Goal: Information Seeking & Learning: Find specific fact

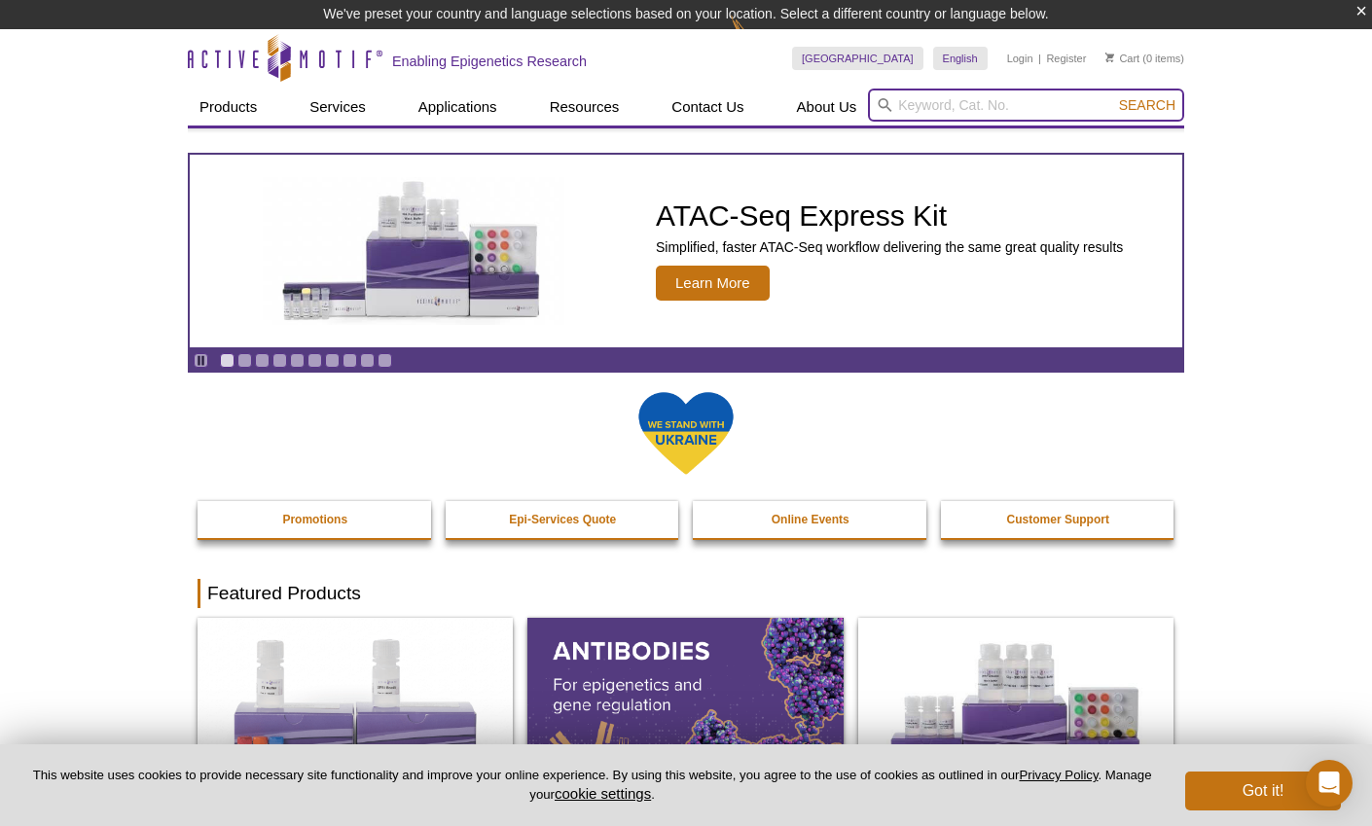
drag, startPoint x: 931, startPoint y: 105, endPoint x: 986, endPoint y: 132, distance: 60.9
click at [936, 107] on input "search" at bounding box center [1026, 105] width 316 height 33
paste input "61443"
type input "61443"
click at [1148, 105] on button "Search" at bounding box center [1147, 105] width 68 height 18
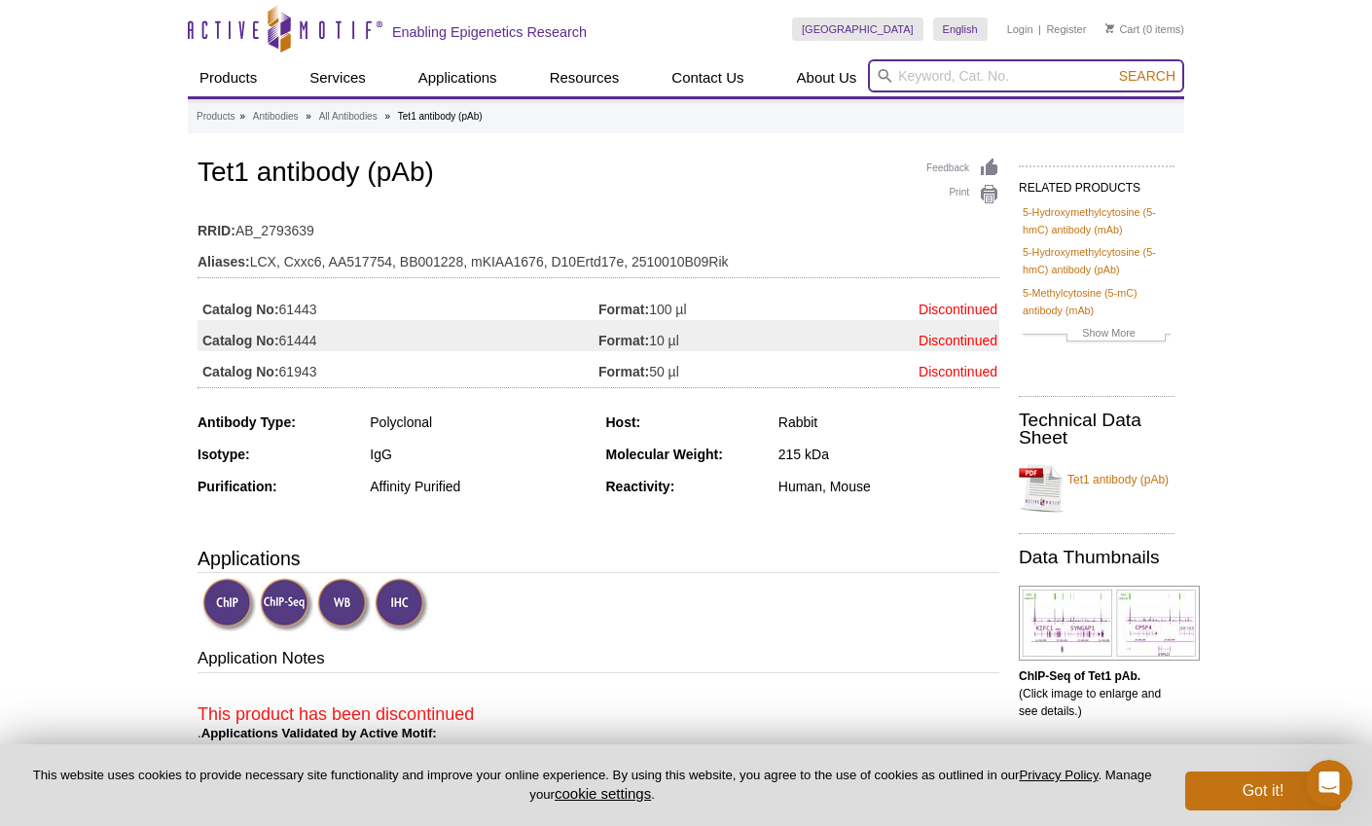
click at [1028, 75] on input "search" at bounding box center [1026, 75] width 316 height 33
paste input "61943"
type input "61943"
click at [1148, 76] on button "Search" at bounding box center [1147, 76] width 68 height 18
click at [922, 78] on input "search" at bounding box center [1026, 75] width 316 height 33
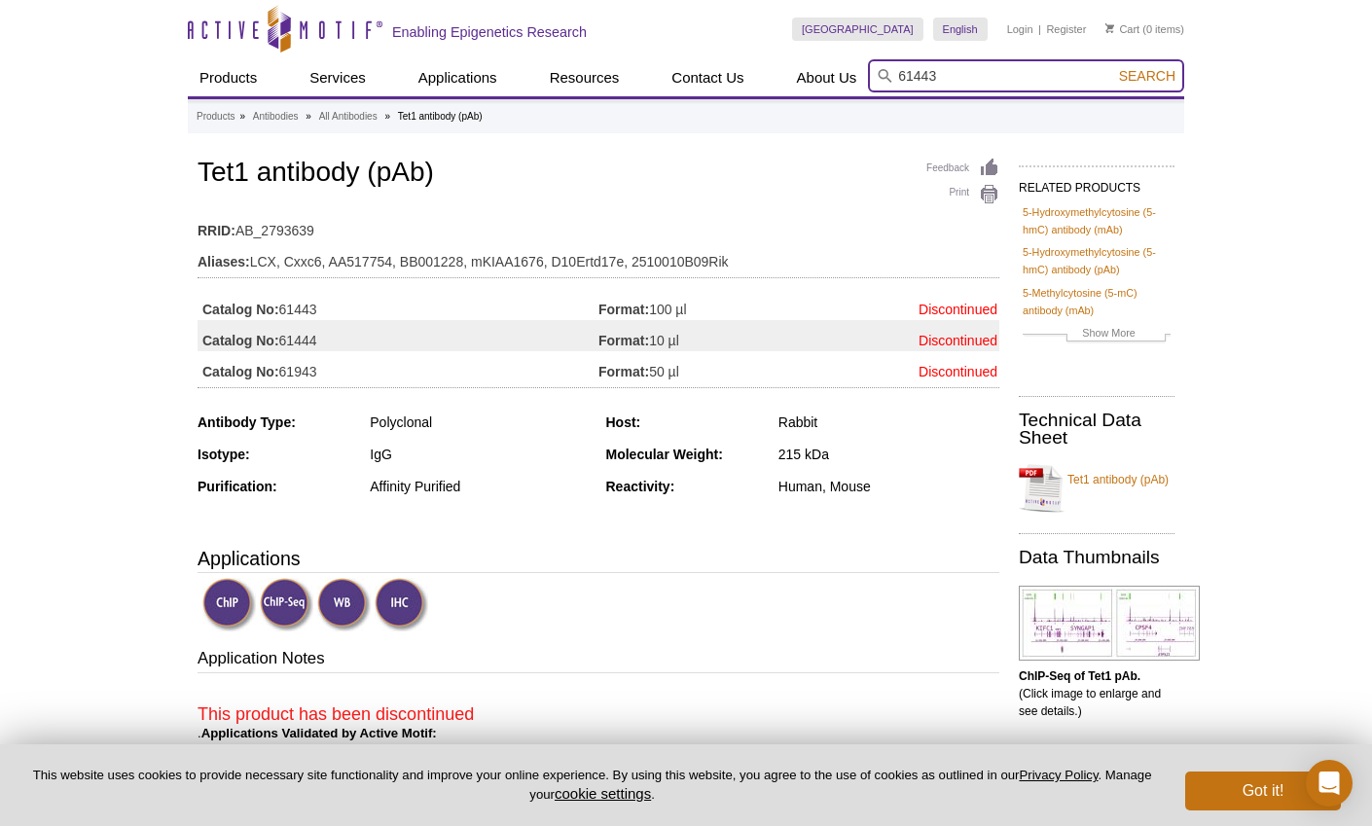
type input "61443"
click at [1148, 76] on button "Search" at bounding box center [1147, 76] width 68 height 18
click at [1017, 74] on input "search" at bounding box center [1026, 75] width 316 height 33
type input "tet1"
click at [1148, 76] on button "Search" at bounding box center [1147, 76] width 68 height 18
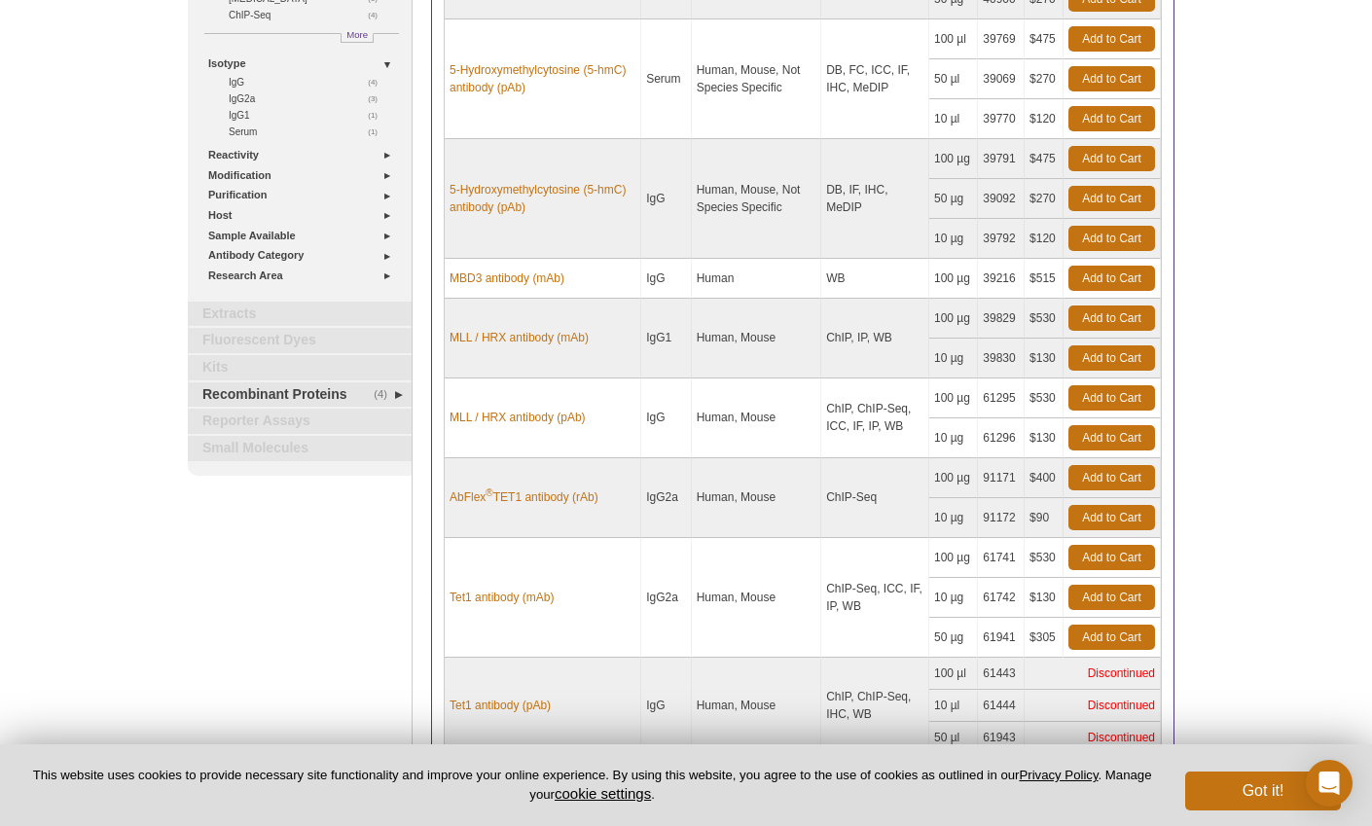
scroll to position [387, 0]
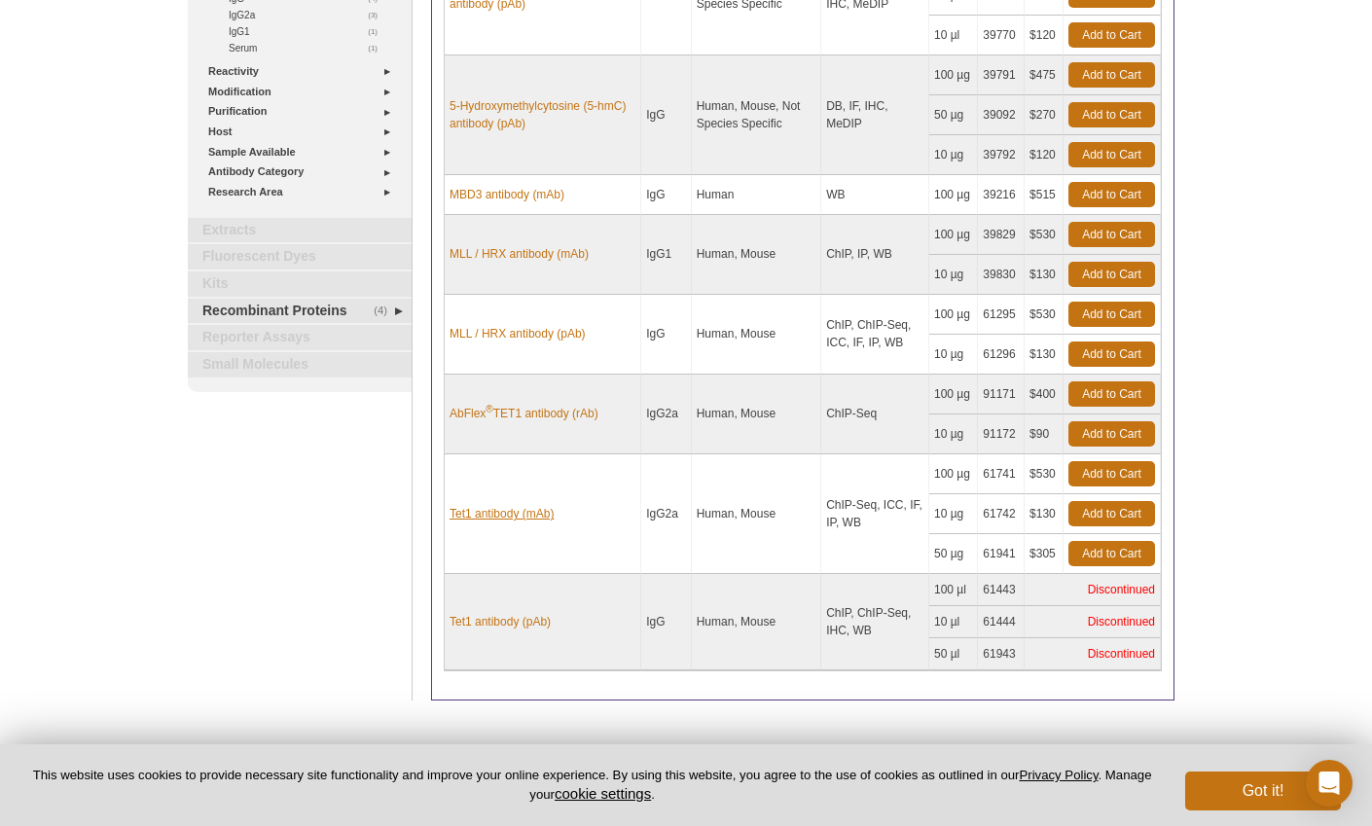
click at [503, 514] on link "Tet1 antibody (mAb)" at bounding box center [502, 514] width 104 height 18
